Goal: Information Seeking & Learning: Learn about a topic

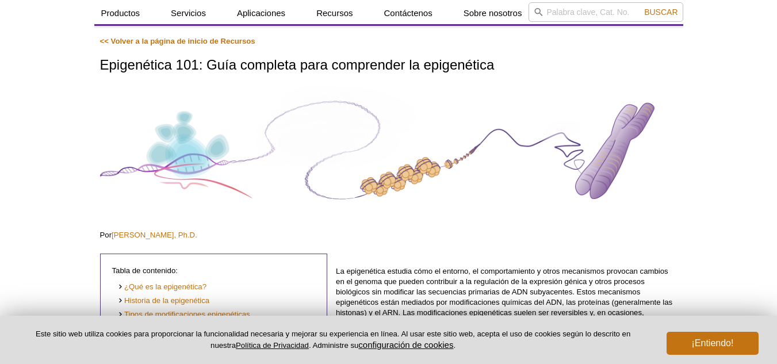
scroll to position [33, 0]
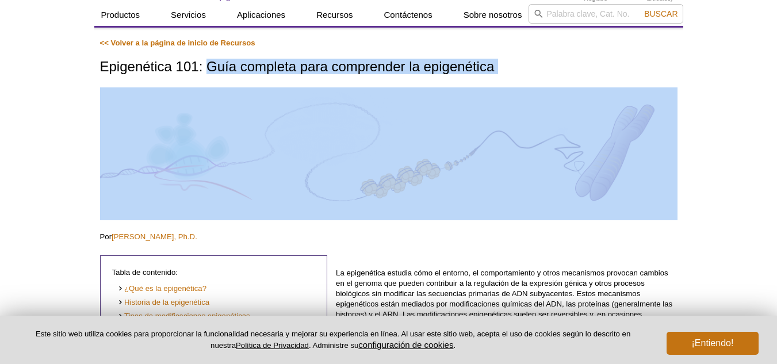
drag, startPoint x: 209, startPoint y: 64, endPoint x: 513, endPoint y: 79, distance: 305.0
copy div "Guía completa para comprender la epigenética"
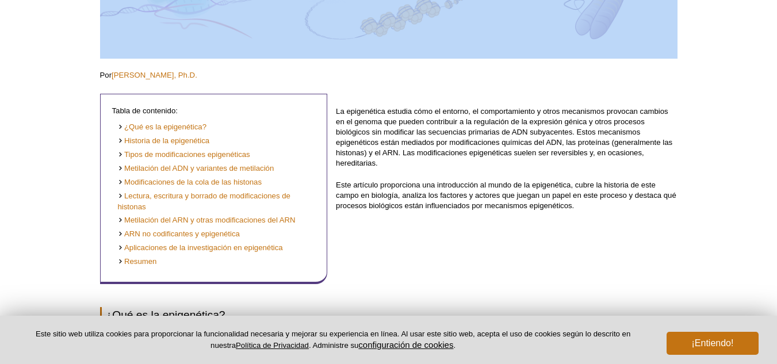
scroll to position [195, 0]
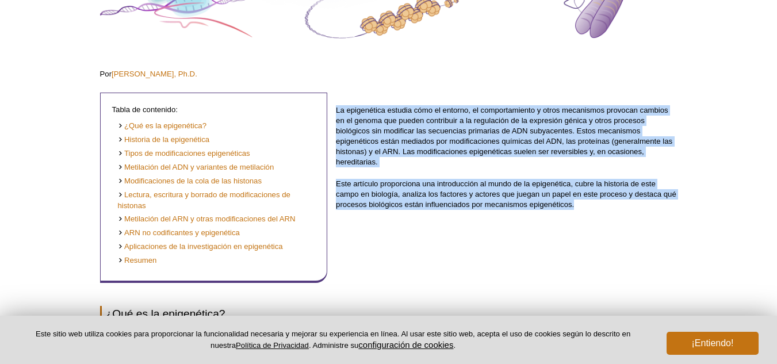
drag, startPoint x: 332, startPoint y: 108, endPoint x: 592, endPoint y: 216, distance: 282.0
click at [592, 216] on div "Tabla de contenido: ¿Qué es la epigenética? Historia de la epigenética Tipos de…" at bounding box center [388, 182] width 577 height 201
copy div "La epigenética estudia cómo el entorno, el comportamiento y otros mecanismos pr…"
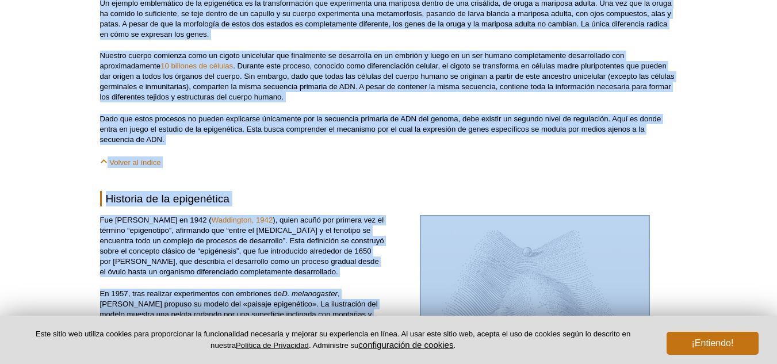
scroll to position [725, 0]
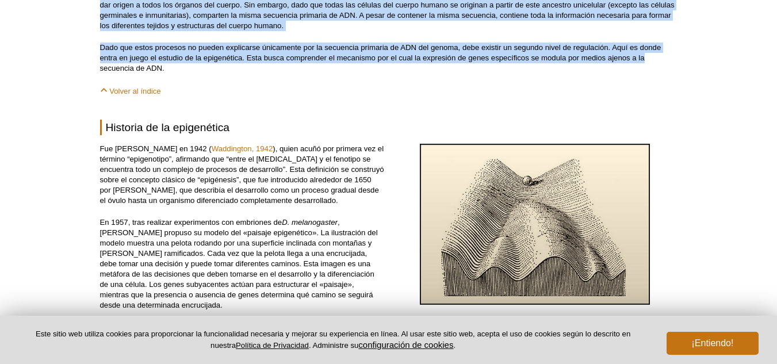
drag, startPoint x: 105, startPoint y: 45, endPoint x: 693, endPoint y: 54, distance: 588.2
copy div "¿Lor ip do sitametcons? Ad elit se doeiusmodt incidid ut laboreetdol ma aliq en…"
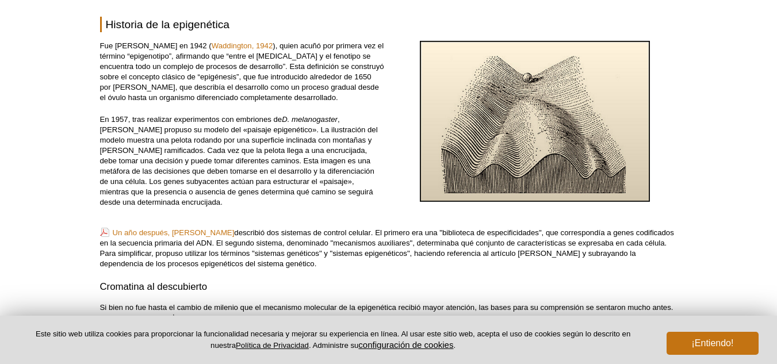
scroll to position [830, 0]
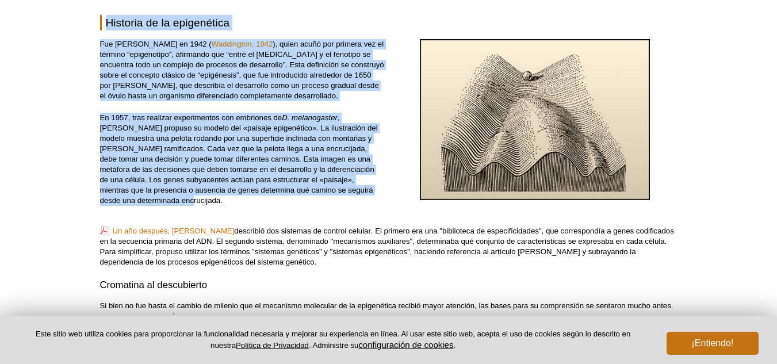
drag, startPoint x: 108, startPoint y: 22, endPoint x: 181, endPoint y: 196, distance: 188.6
copy div "Loremips do si ametconsect Adi Elitse Doe Temporinci ut 8117 ( Laboreetdo, 6449…"
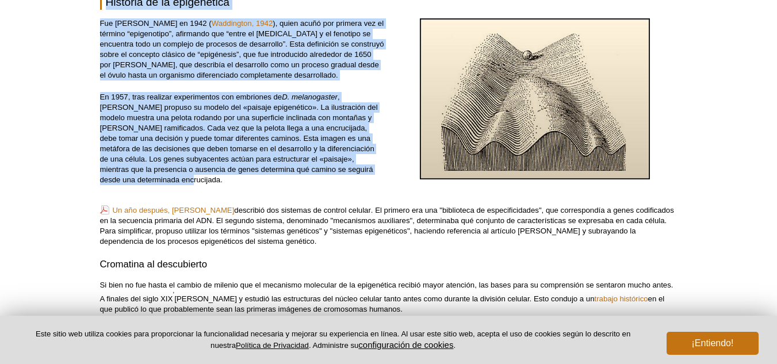
scroll to position [850, 0]
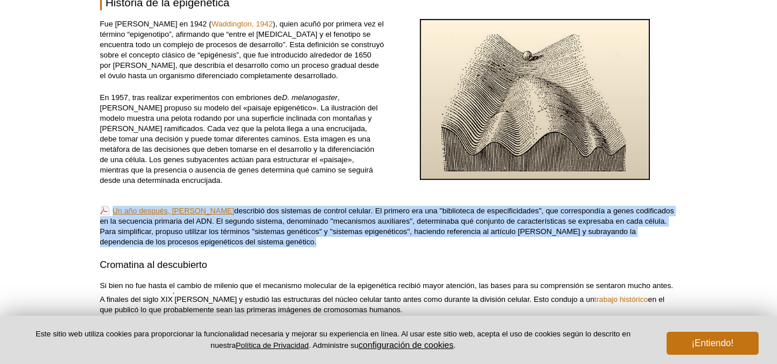
drag, startPoint x: 326, startPoint y: 245, endPoint x: 103, endPoint y: 213, distance: 225.4
click at [103, 213] on p "Un año después, [PERSON_NAME] describió dos sistemas de control celular . El pr…" at bounding box center [388, 226] width 577 height 41
copy p "Un año después, [PERSON_NAME] describió dos sistemas de control celular . El pr…"
